Goal: Find specific page/section: Find specific page/section

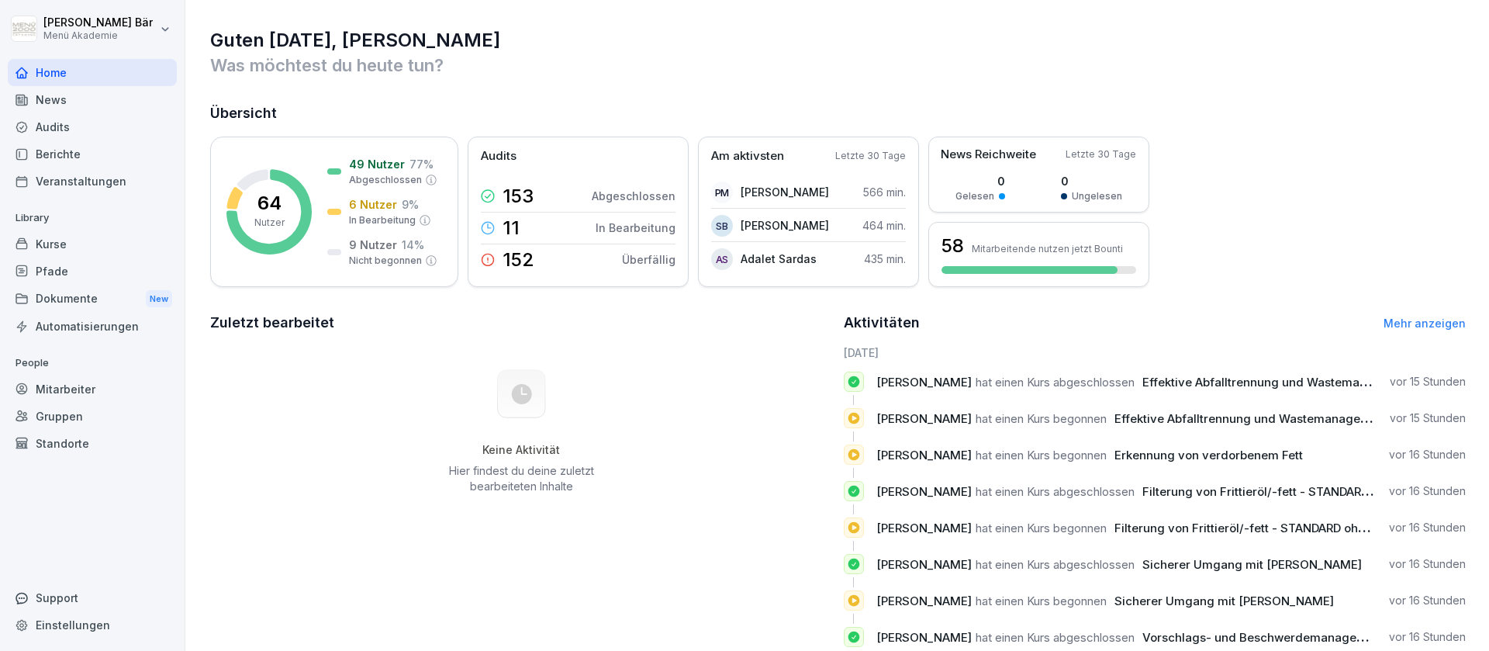
click at [80, 146] on div "Berichte" at bounding box center [92, 153] width 169 height 27
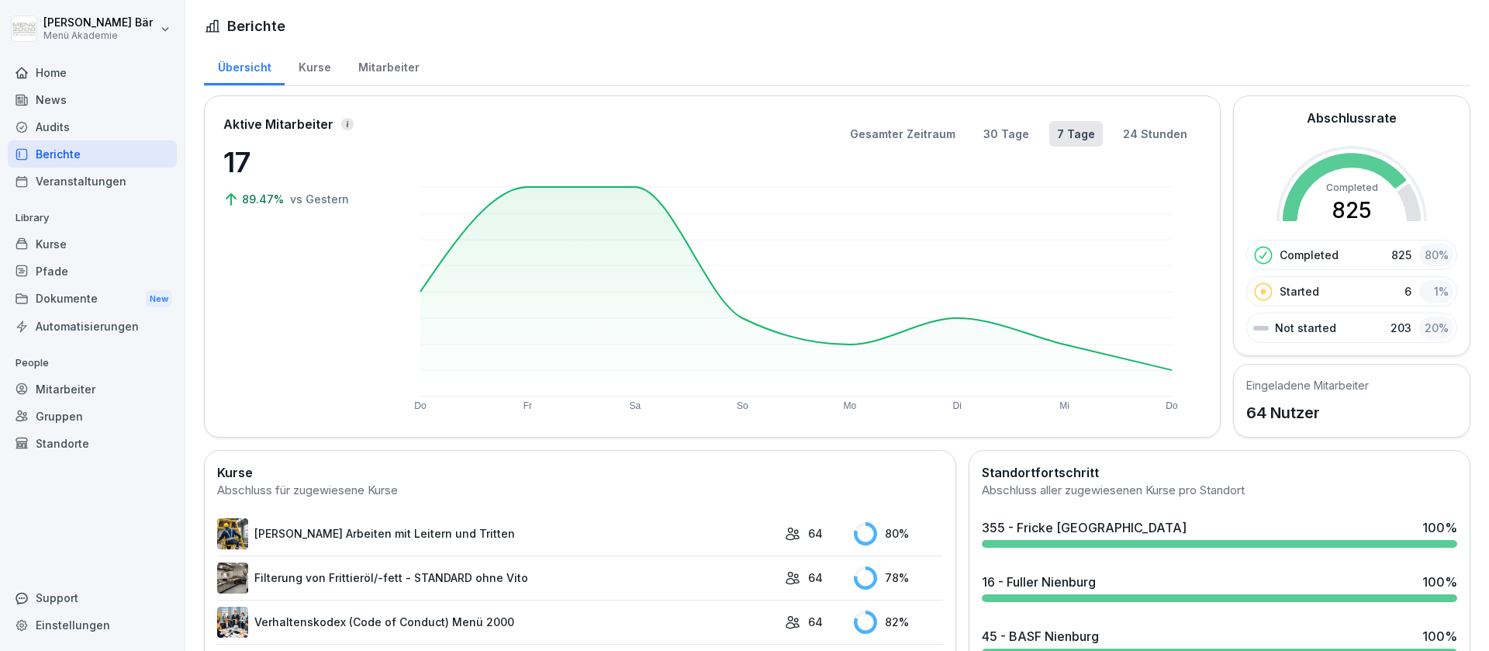
click at [347, 65] on div "Mitarbeiter" at bounding box center [388, 66] width 88 height 40
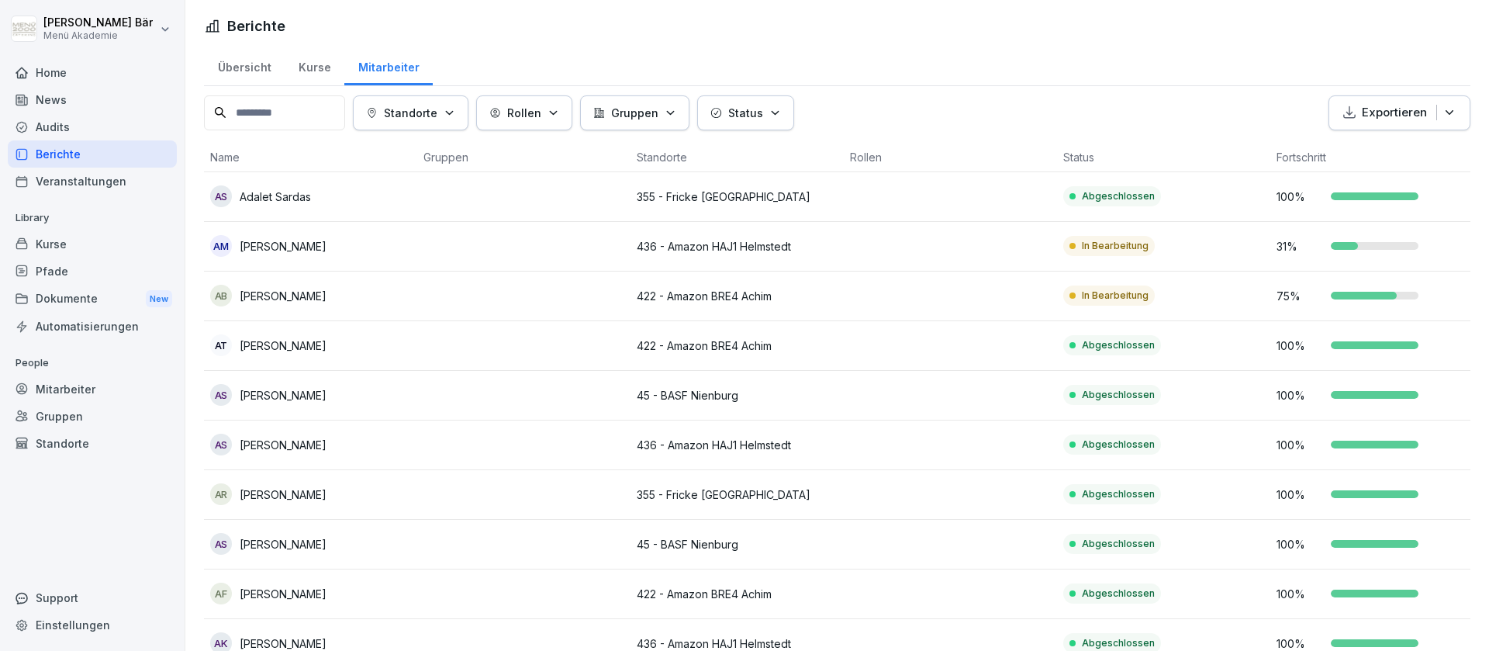
click at [372, 65] on div "Mitarbeiter" at bounding box center [388, 66] width 88 height 40
click at [465, 126] on button "Standorte" at bounding box center [411, 112] width 116 height 35
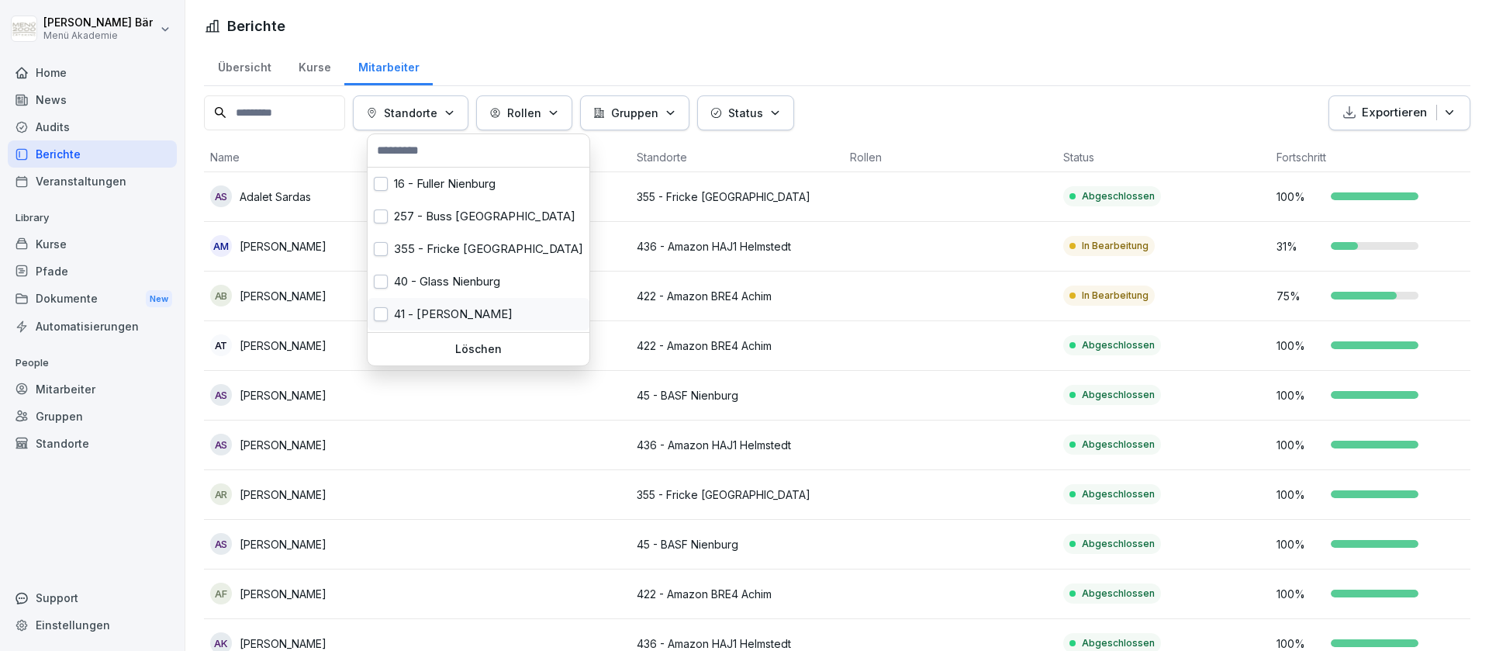
click at [488, 307] on div "41 - [PERSON_NAME]" at bounding box center [479, 314] width 222 height 33
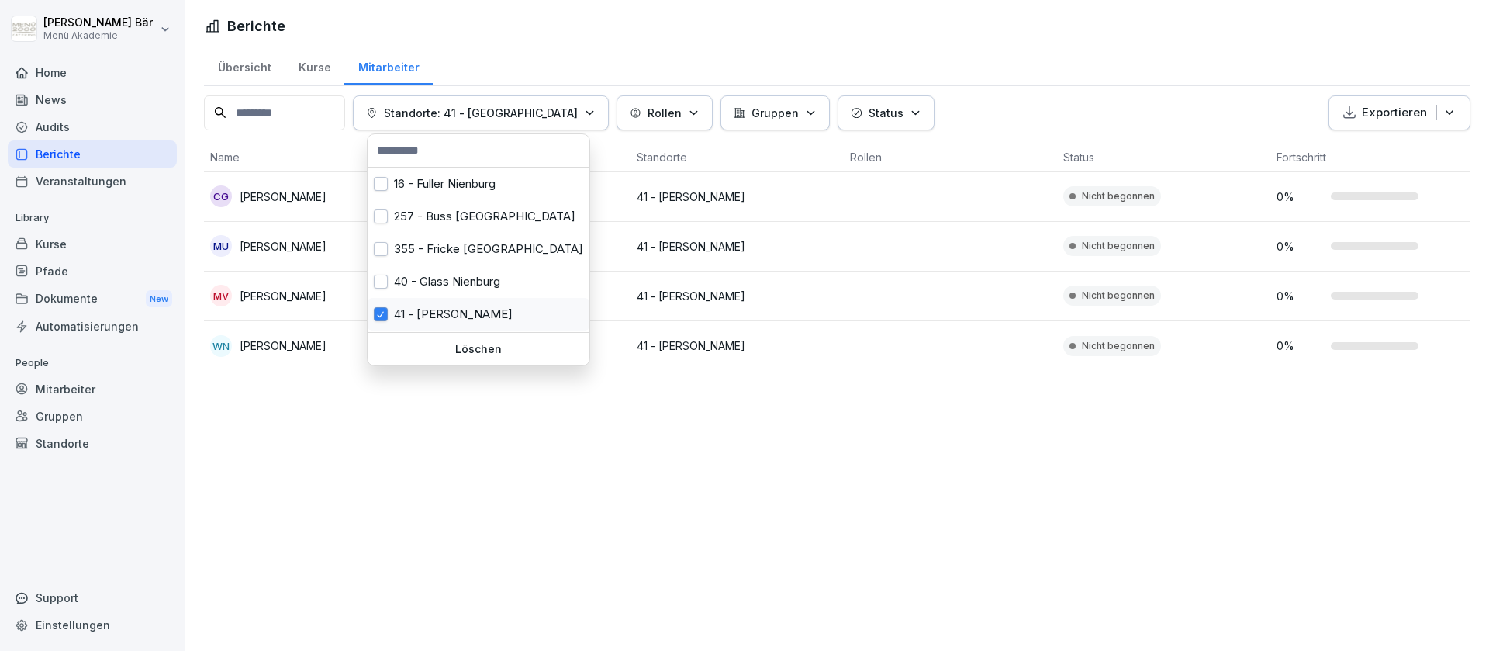
click at [488, 307] on div "41 - [PERSON_NAME]" at bounding box center [479, 314] width 222 height 33
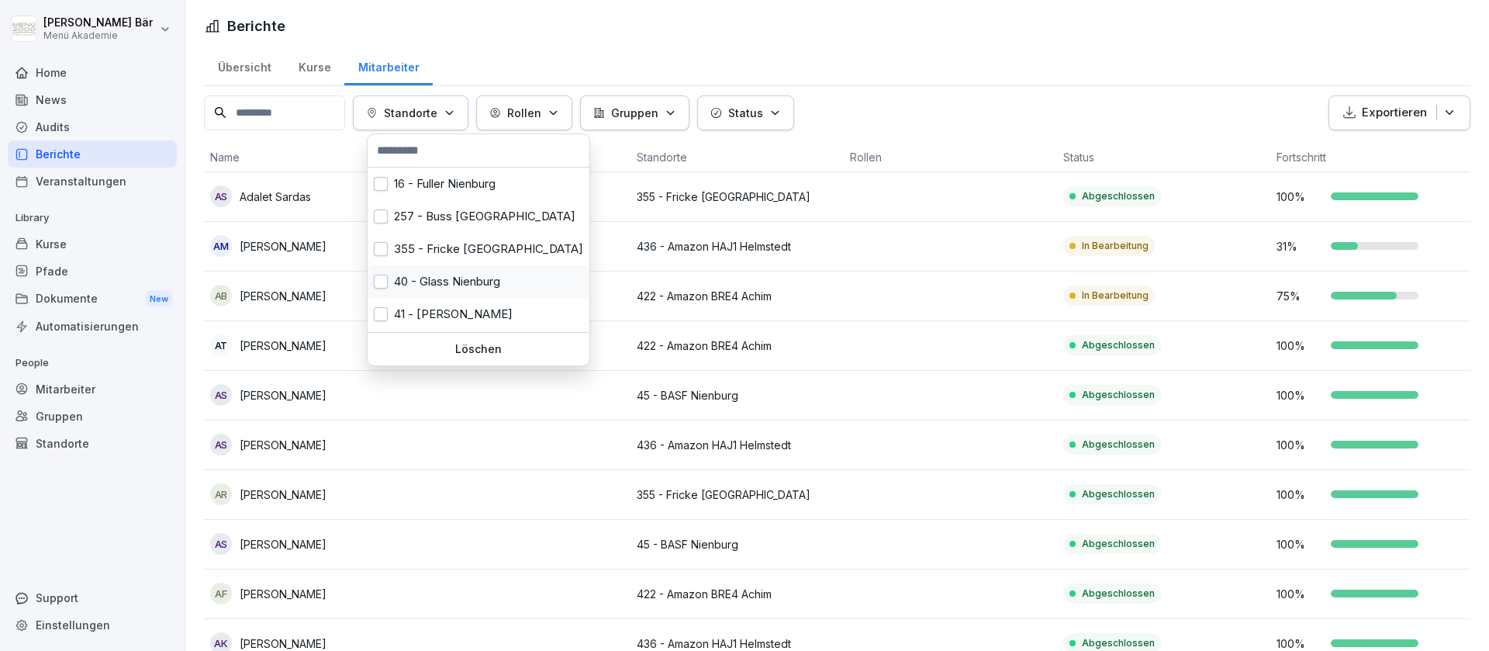
click at [495, 294] on div "40 - Glass Nienburg" at bounding box center [479, 281] width 222 height 33
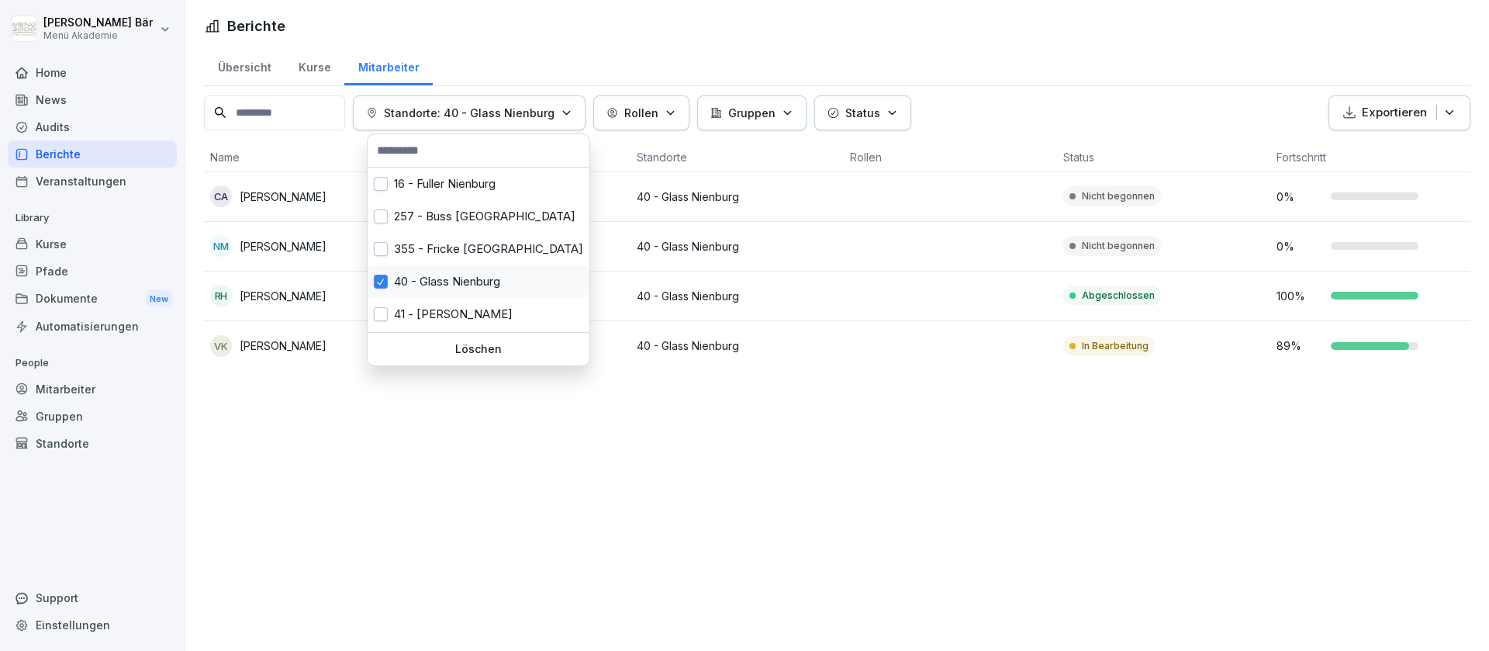
click at [495, 294] on div "40 - Glass Nienburg" at bounding box center [479, 281] width 222 height 33
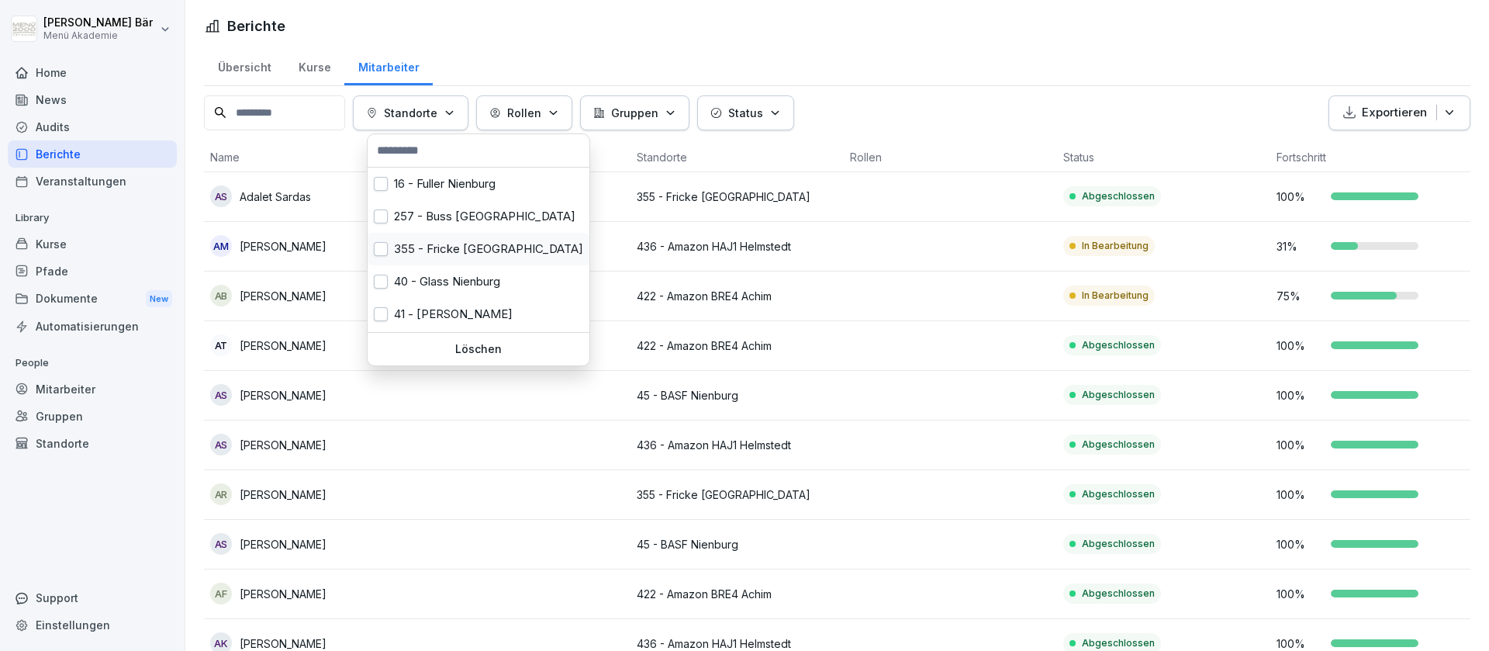
click at [505, 251] on div "355 - Fricke [GEOGRAPHIC_DATA]" at bounding box center [479, 249] width 222 height 33
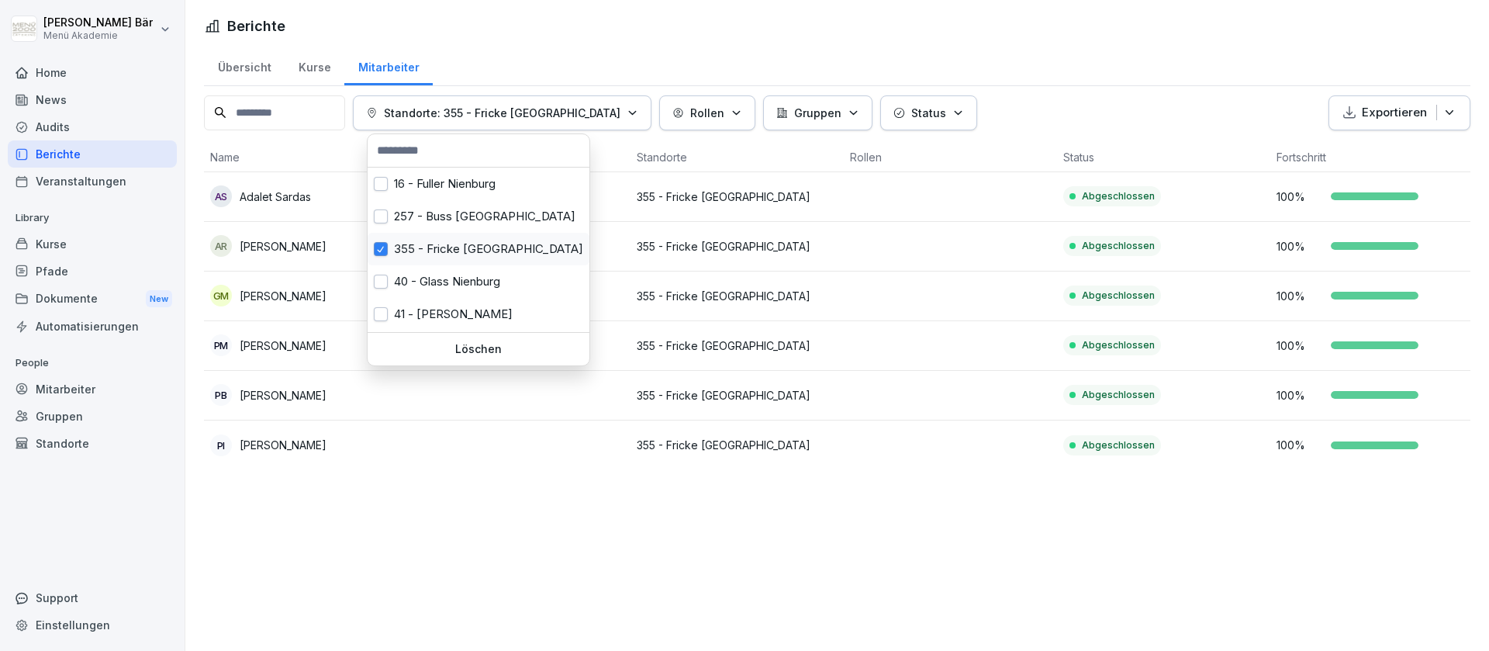
click at [505, 251] on div "355 - Fricke [GEOGRAPHIC_DATA]" at bounding box center [479, 249] width 222 height 33
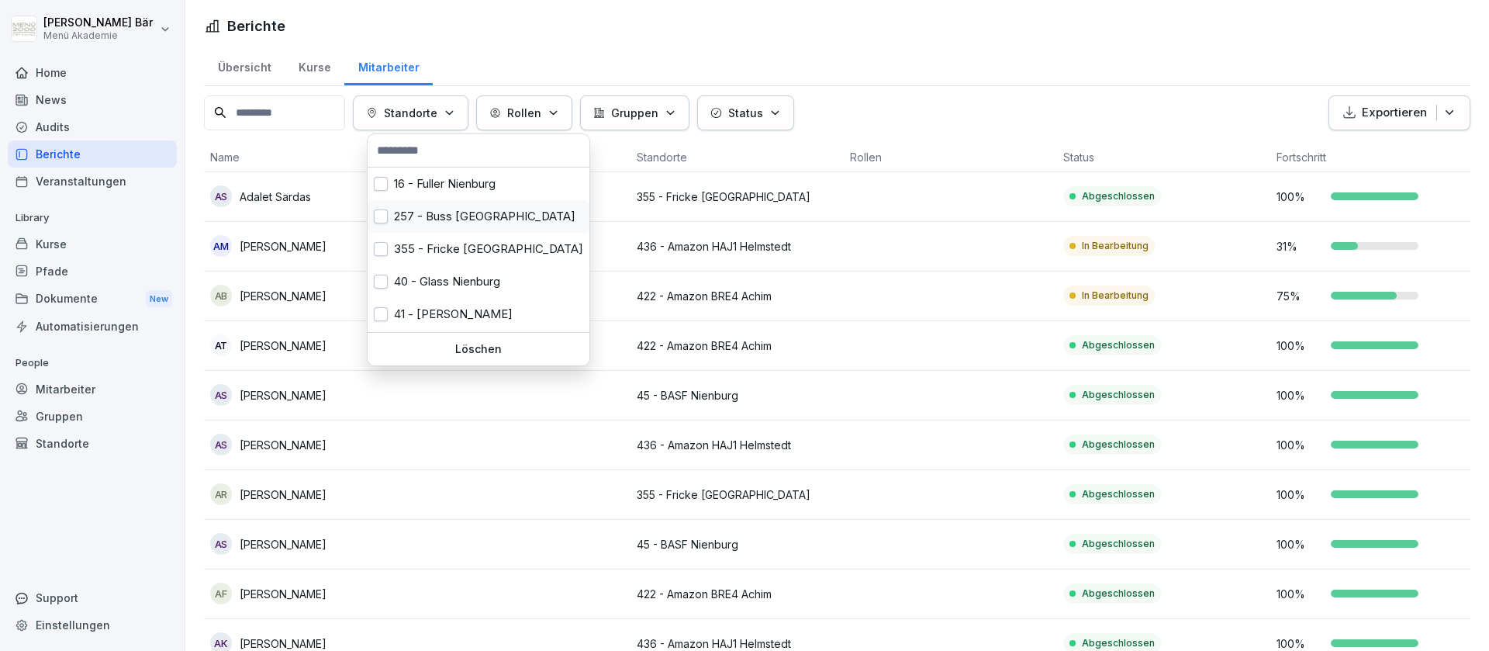
click at [488, 224] on div "257 - Buss [GEOGRAPHIC_DATA]" at bounding box center [479, 216] width 222 height 33
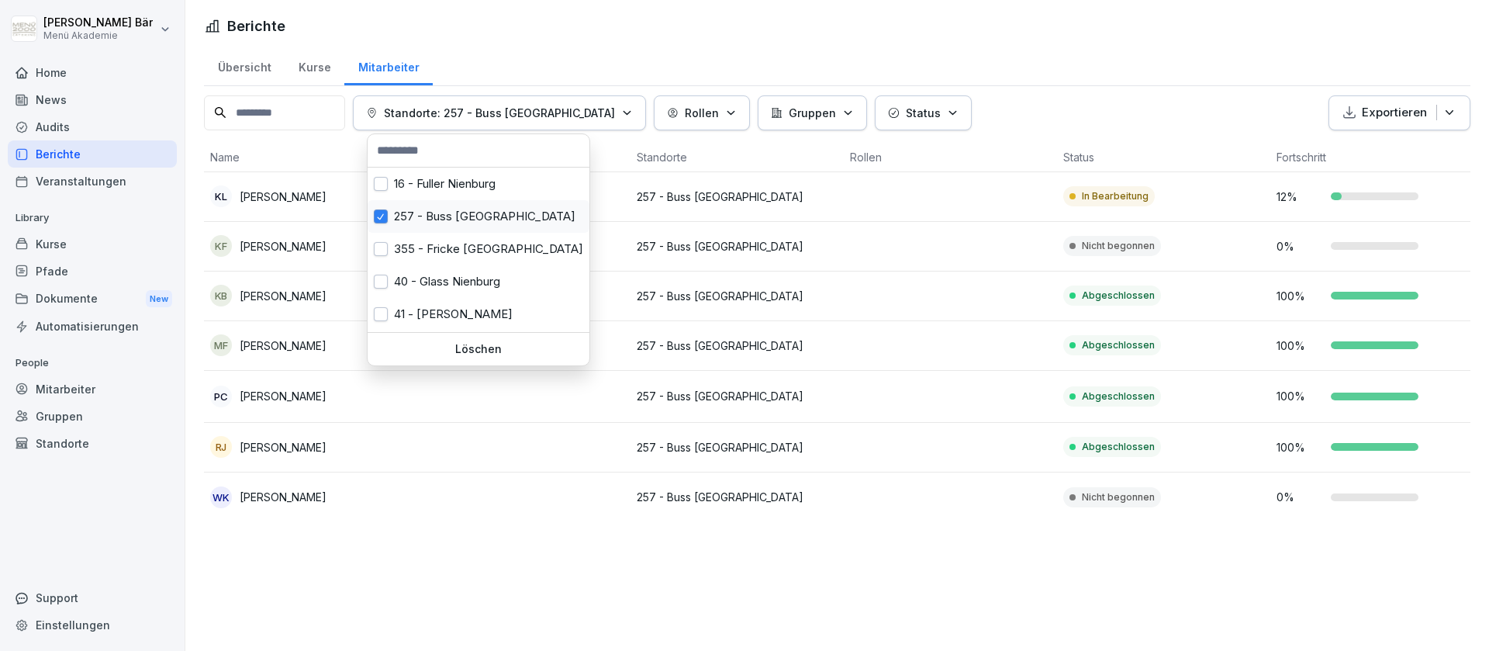
click at [488, 226] on div "257 - Buss [GEOGRAPHIC_DATA]" at bounding box center [479, 216] width 222 height 33
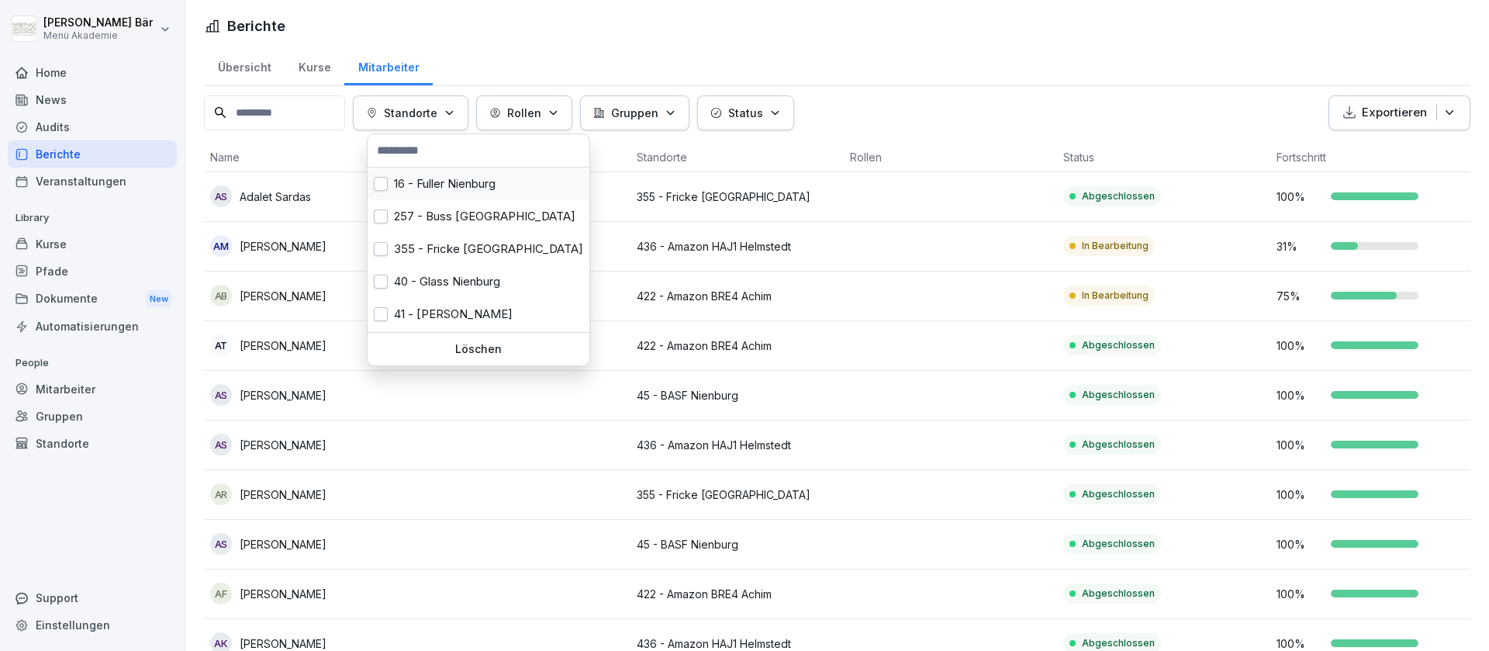
click at [464, 188] on div "16 - Fuller Nienburg" at bounding box center [479, 184] width 222 height 33
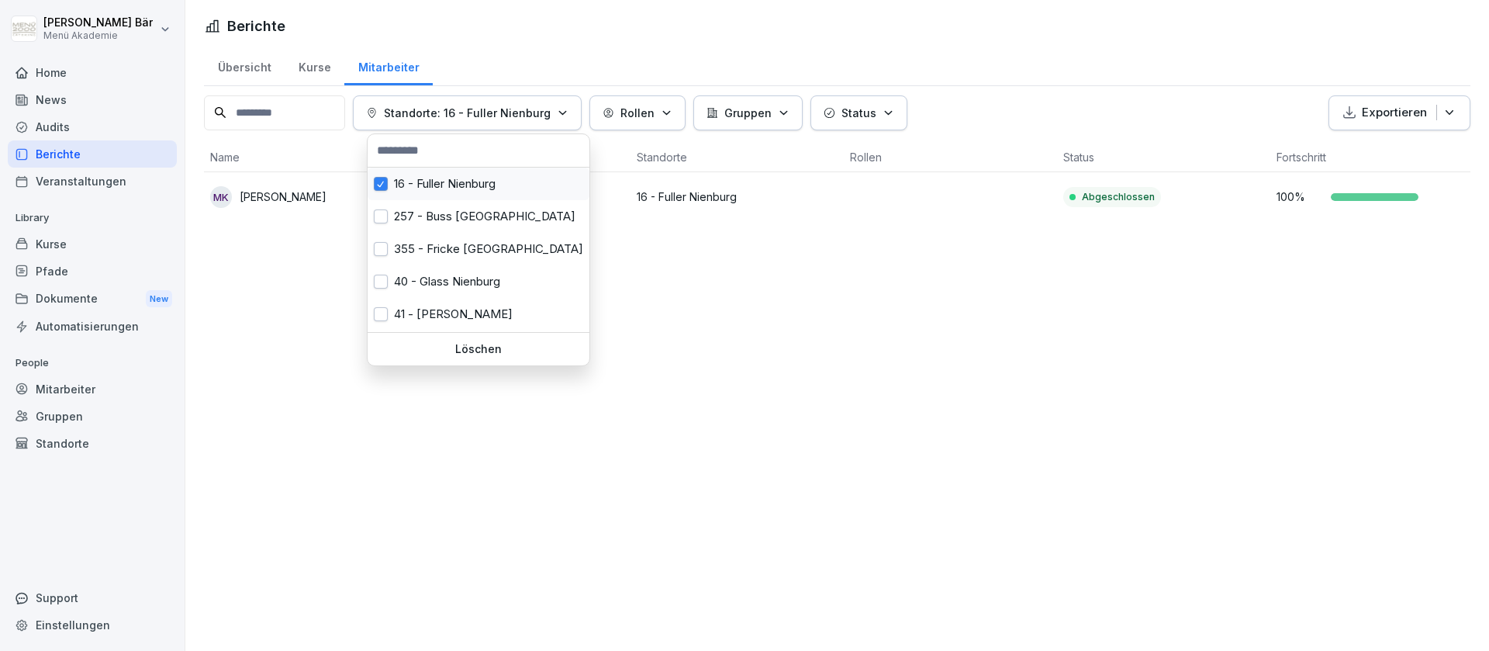
click at [464, 188] on div "16 - Fuller Nienburg" at bounding box center [479, 184] width 222 height 33
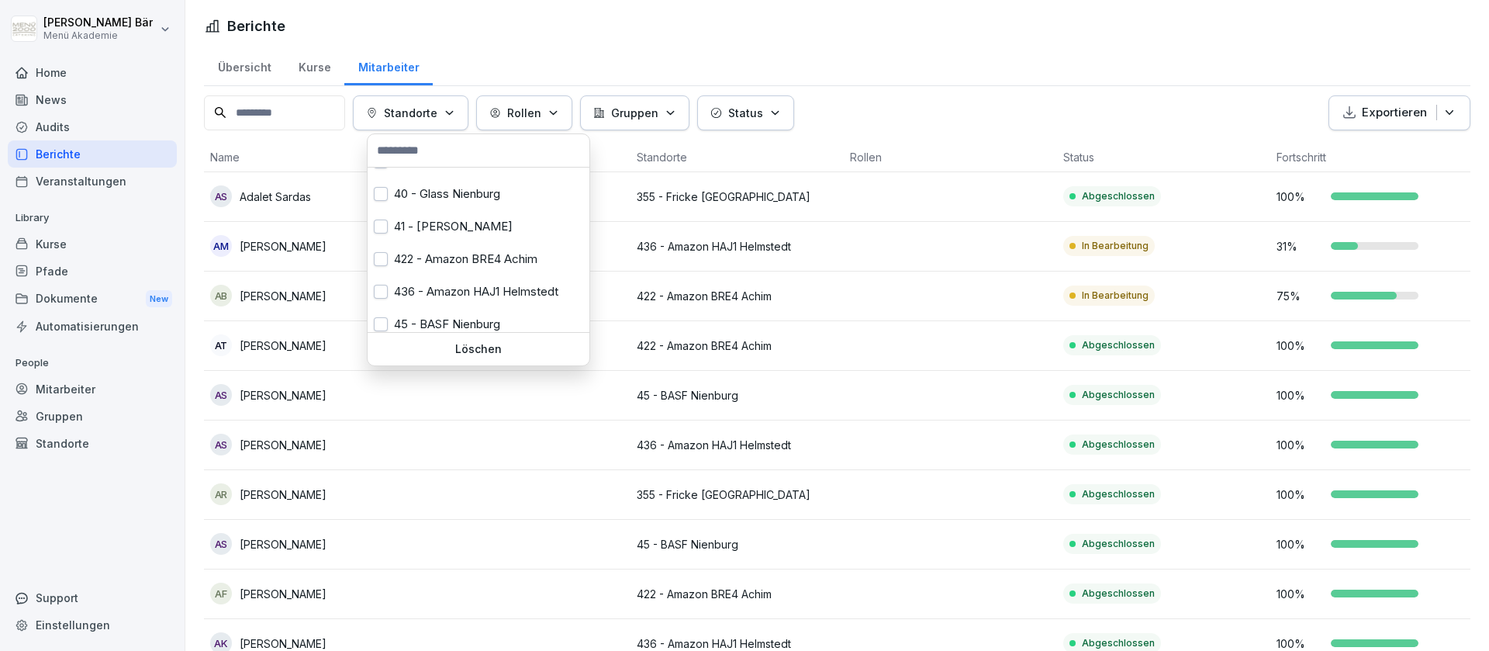
scroll to position [97, 0]
click at [459, 254] on div "422 - Amazon BRE4 Achim" at bounding box center [479, 250] width 222 height 33
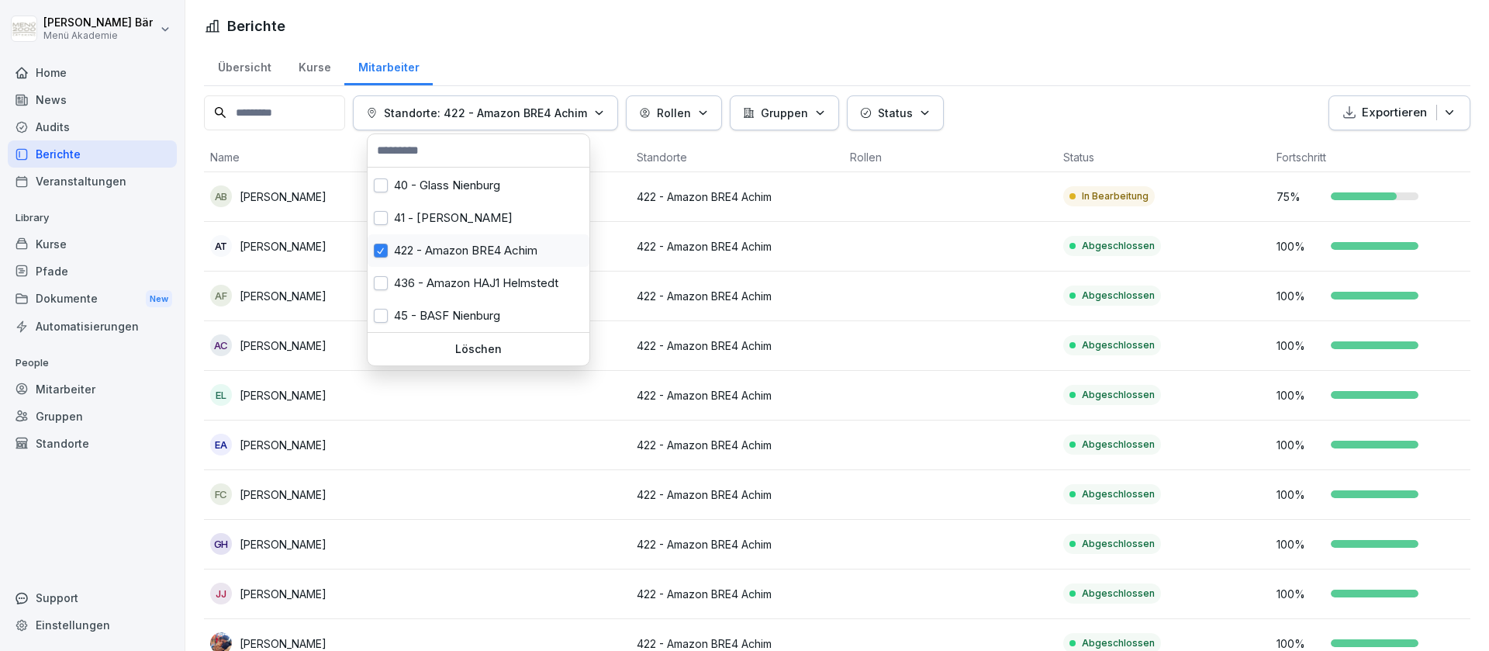
click at [489, 255] on div "422 - Amazon BRE4 Achim" at bounding box center [479, 250] width 222 height 33
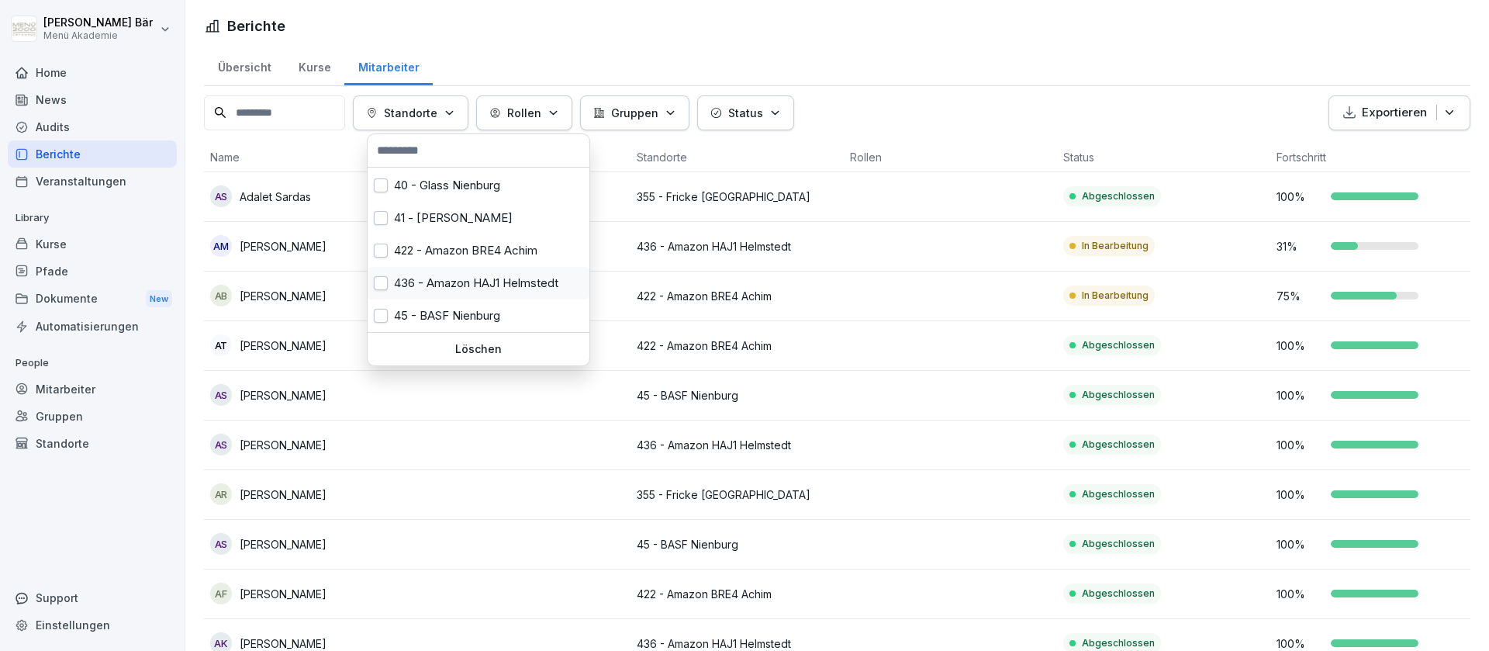
click at [486, 285] on div "436 - Amazon HAJ1 Helmstedt" at bounding box center [479, 283] width 222 height 33
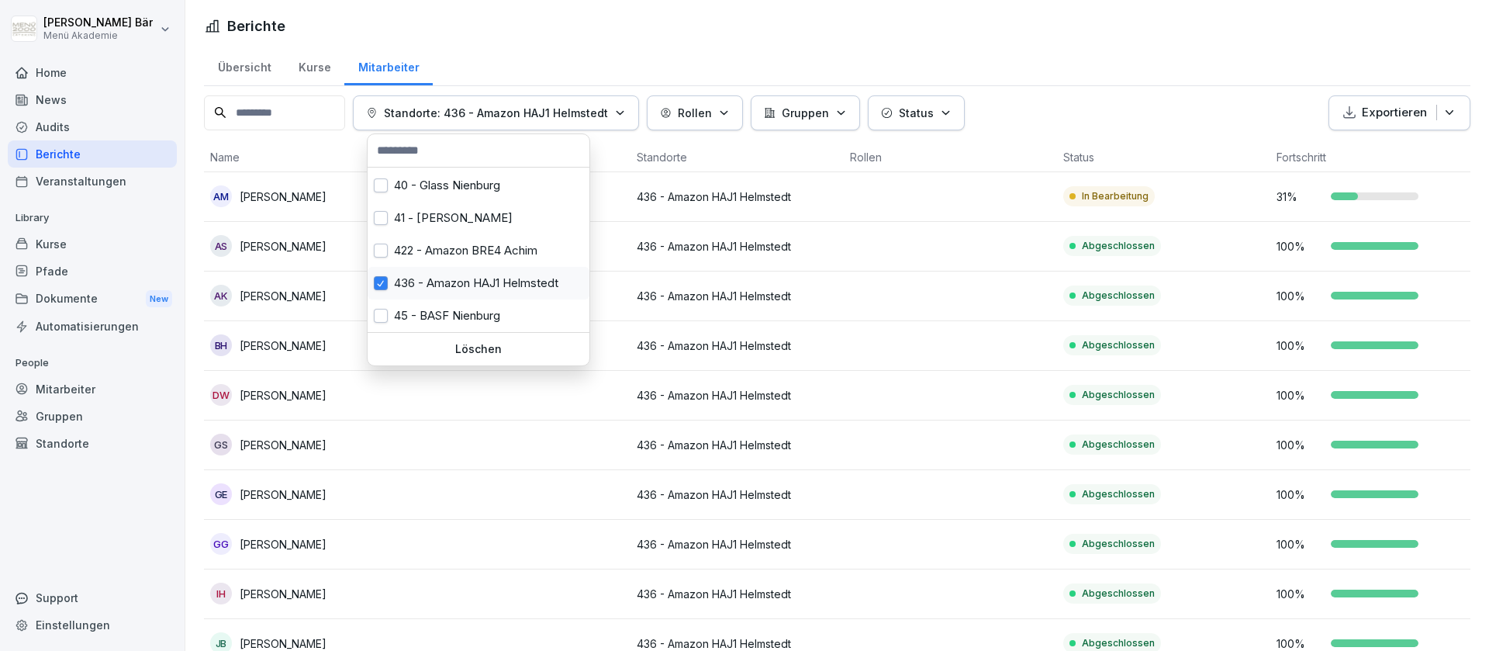
click at [486, 282] on div "436 - Amazon HAJ1 Helmstedt" at bounding box center [479, 283] width 222 height 33
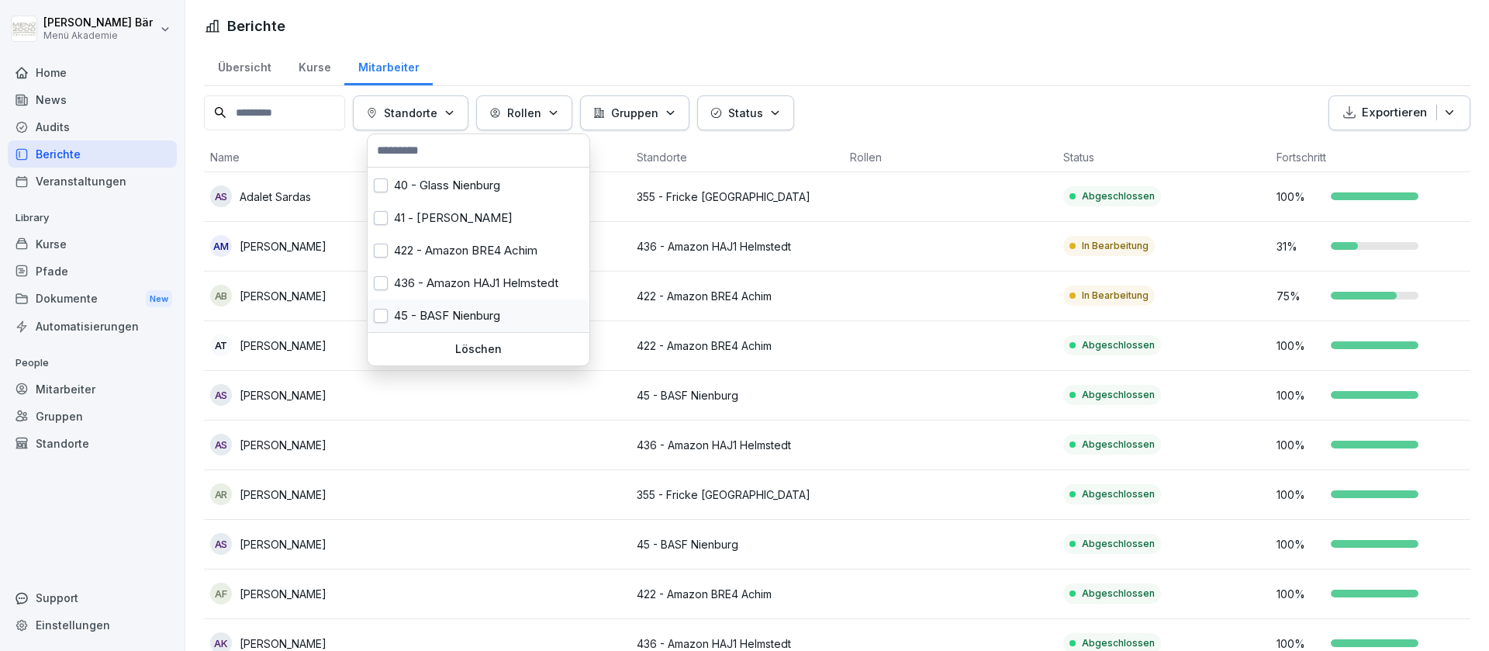
click at [482, 306] on div "45 - BASF Nienburg" at bounding box center [479, 315] width 222 height 33
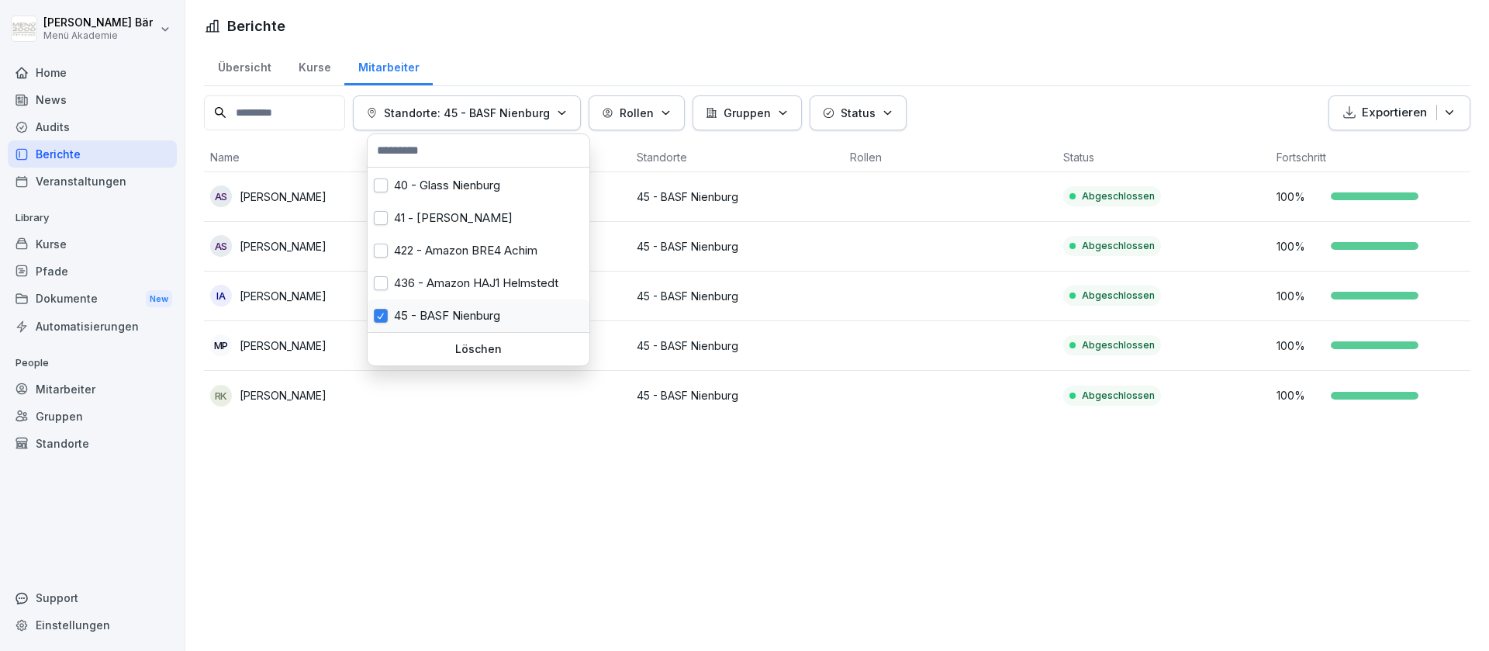
click at [482, 306] on div "45 - BASF Nienburg" at bounding box center [479, 315] width 222 height 33
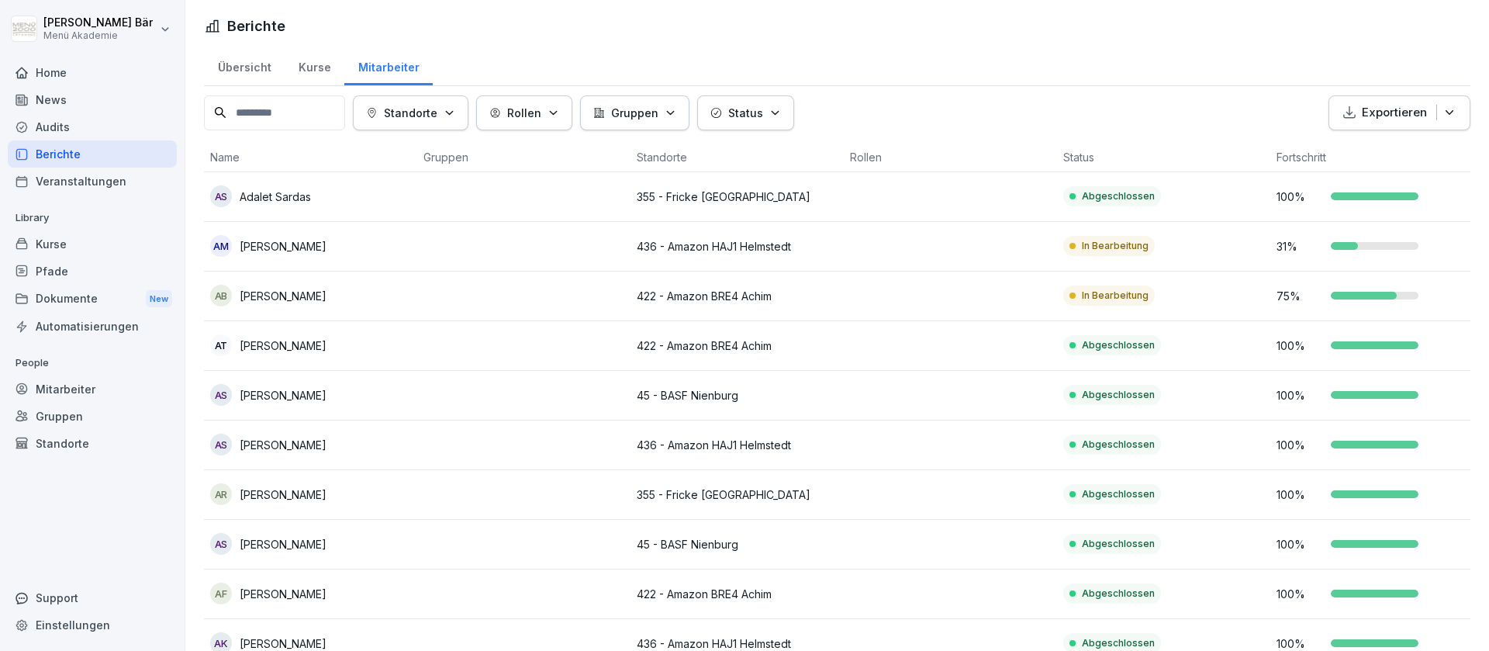
click at [878, 49] on html "[PERSON_NAME] Menü Akademie Home News Audits Berichte Veranstaltungen Library K…" at bounding box center [744, 325] width 1489 height 651
